Goal: Information Seeking & Learning: Learn about a topic

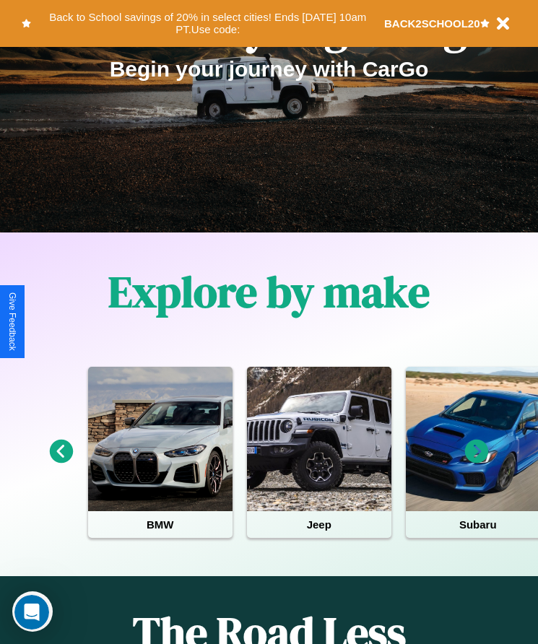
scroll to position [590, 0]
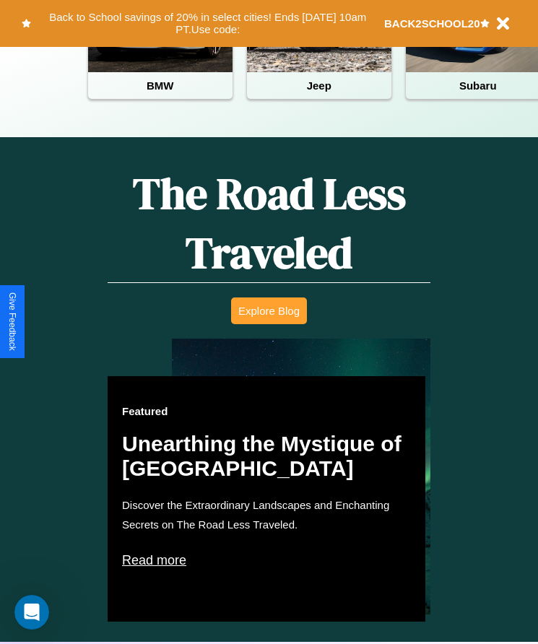
click at [268, 321] on button "Explore Blog" at bounding box center [269, 310] width 76 height 27
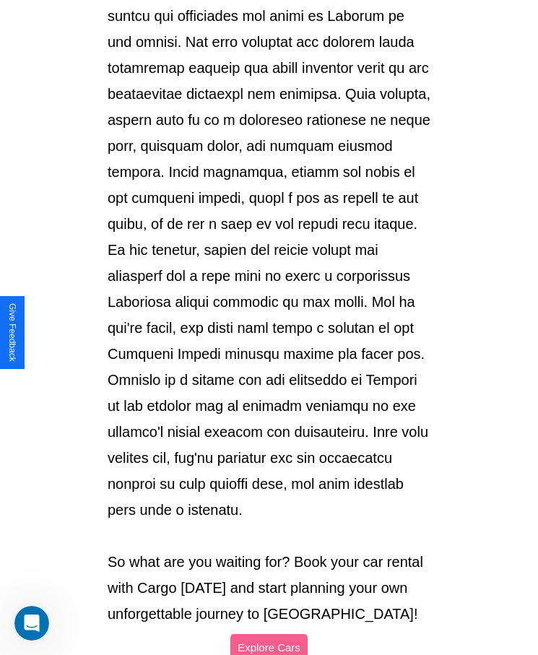
scroll to position [1525, 0]
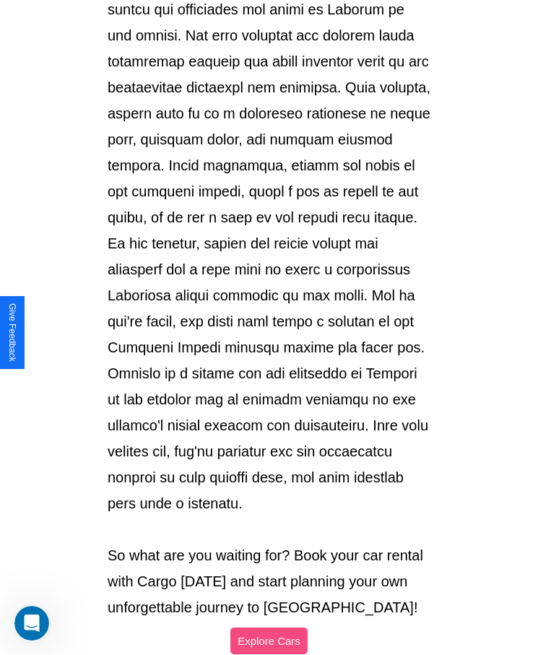
click at [268, 627] on button "Explore Cars" at bounding box center [268, 640] width 77 height 27
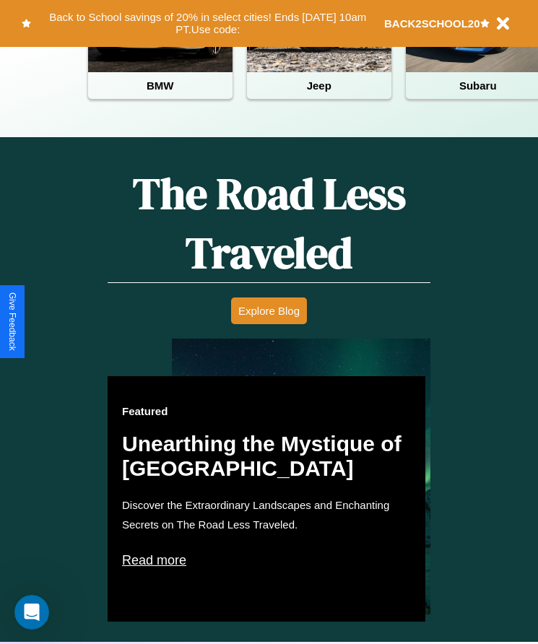
scroll to position [591, 0]
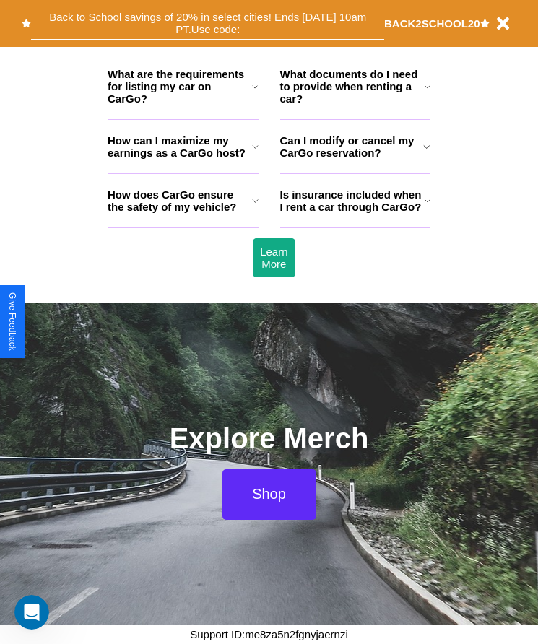
click at [183, 23] on button "Back to School savings of 20% in select cities! Ends [DATE] 10am PT. Use code:" at bounding box center [207, 23] width 353 height 32
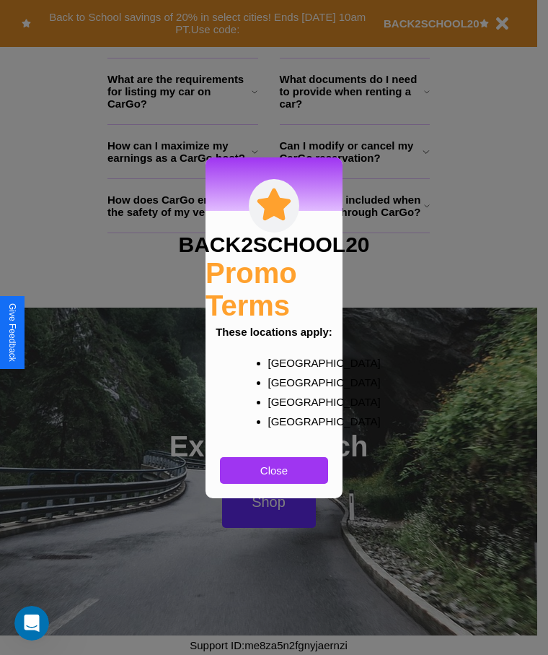
click at [354, 206] on div at bounding box center [274, 327] width 548 height 655
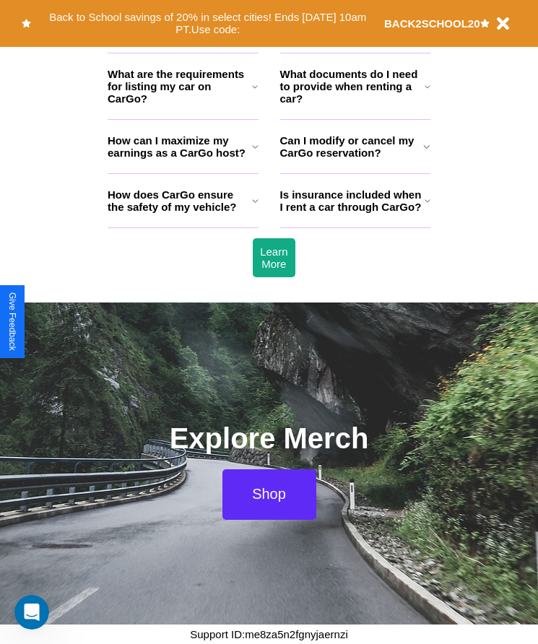
click at [427, 31] on p "BACK2SCHOOL20" at bounding box center [432, 23] width 96 height 19
click at [354, 206] on h3 "Is insurance included when I rent a car through CarGo?" at bounding box center [352, 200] width 144 height 25
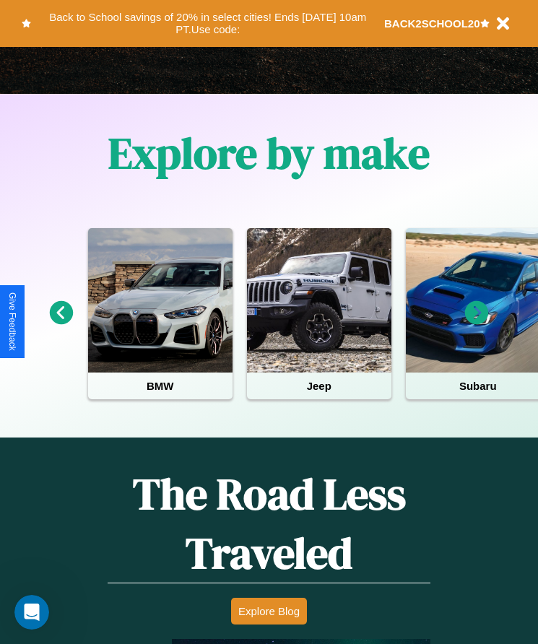
scroll to position [241, 0]
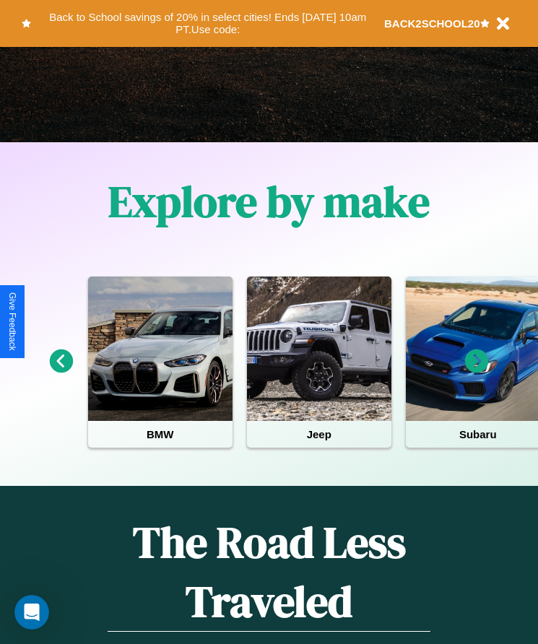
click at [476, 371] on icon at bounding box center [477, 361] width 24 height 24
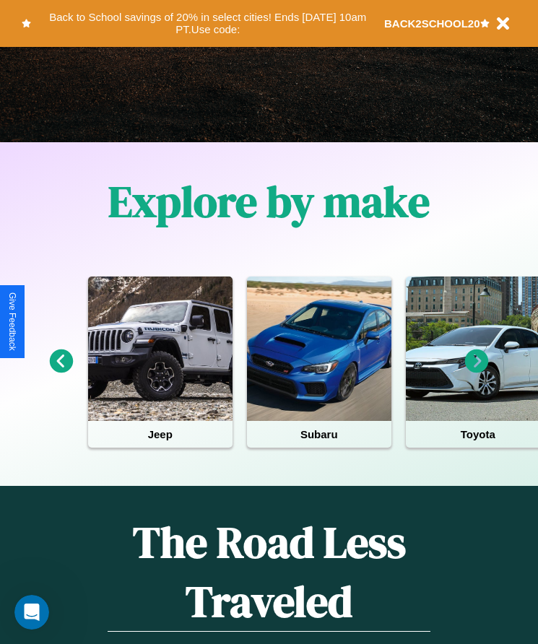
click at [476, 371] on icon at bounding box center [477, 361] width 24 height 24
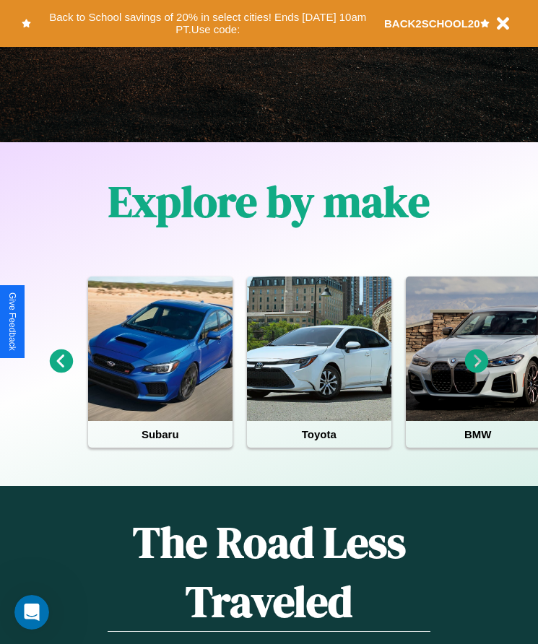
click at [476, 371] on icon at bounding box center [477, 361] width 24 height 24
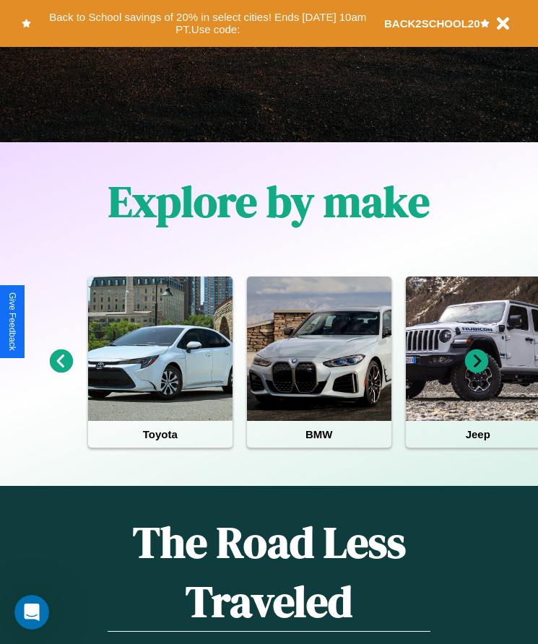
click at [476, 371] on icon at bounding box center [477, 361] width 24 height 24
